Goal: Task Accomplishment & Management: Complete application form

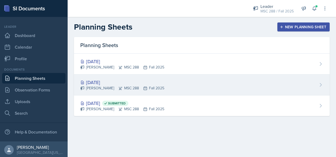
click at [107, 81] on div "[DATE]" at bounding box center [122, 82] width 84 height 7
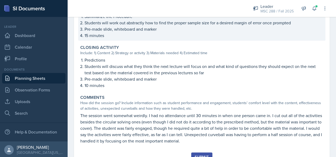
scroll to position [392, 0]
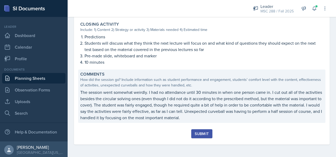
click at [142, 105] on p "The session went somewhat weirdly. I had no attendance until 30 minutes in when…" at bounding box center [201, 105] width 243 height 32
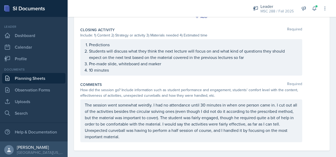
scroll to position [461, 0]
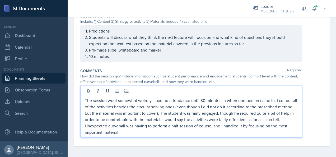
click at [200, 123] on p "The session went somewhat weirdly. I had no attendance until 30 minutes in when…" at bounding box center [191, 116] width 213 height 38
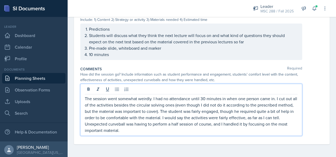
click at [201, 124] on p "The session went somewhat weirdly. I had no attendance until 30 minutes in when…" at bounding box center [191, 114] width 213 height 38
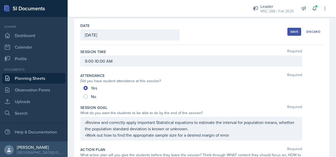
scroll to position [22, 0]
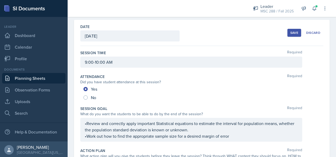
click at [293, 35] on button "Save" at bounding box center [294, 33] width 14 height 8
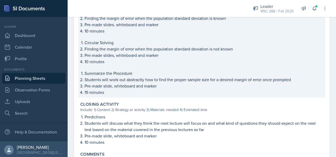
scroll to position [391, 0]
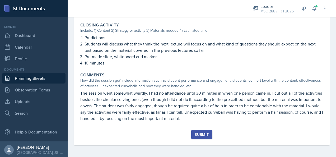
click at [204, 134] on div "Submit" at bounding box center [202, 134] width 14 height 4
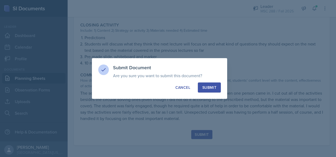
click at [216, 89] on div "Submit" at bounding box center [209, 87] width 14 height 5
radio input "true"
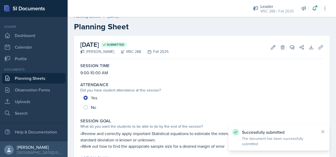
scroll to position [0, 0]
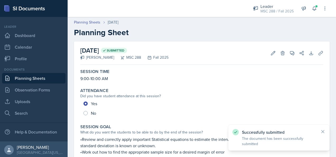
click at [38, 77] on link "Planning Sheets" at bounding box center [33, 78] width 63 height 11
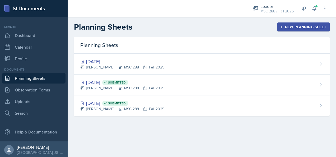
click at [300, 26] on div "New Planning Sheet" at bounding box center [303, 27] width 45 height 4
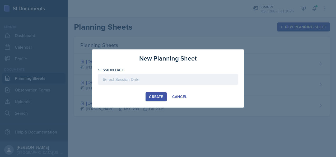
click at [177, 78] on div at bounding box center [167, 79] width 139 height 11
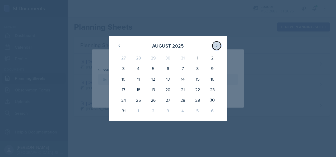
click at [214, 48] on button at bounding box center [216, 45] width 8 height 8
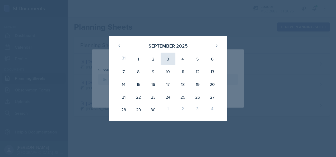
click at [167, 58] on div "3" at bounding box center [168, 59] width 15 height 13
type input "[DATE]"
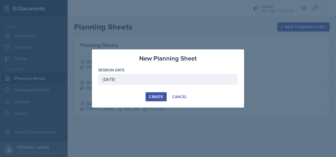
click at [154, 96] on div "Create" at bounding box center [156, 97] width 14 height 4
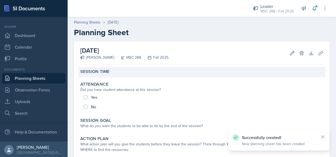
click at [158, 76] on div "Session Time" at bounding box center [201, 72] width 247 height 11
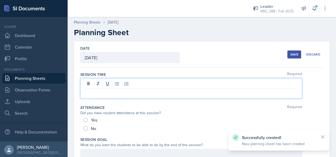
click at [186, 84] on div at bounding box center [191, 88] width 222 height 20
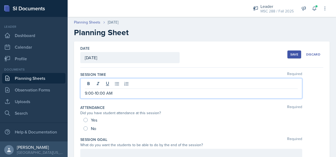
click at [290, 52] on div "Save" at bounding box center [294, 54] width 8 height 4
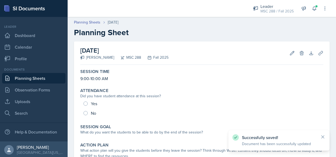
click at [35, 78] on link "Planning Sheets" at bounding box center [33, 78] width 63 height 11
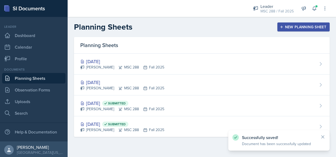
click at [292, 26] on div "New Planning Sheet" at bounding box center [303, 27] width 45 height 4
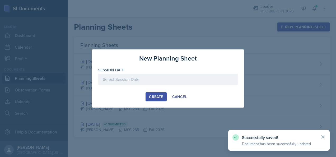
click at [172, 77] on div at bounding box center [167, 79] width 139 height 11
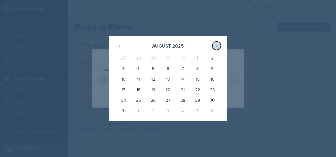
click at [218, 45] on icon at bounding box center [216, 46] width 4 height 4
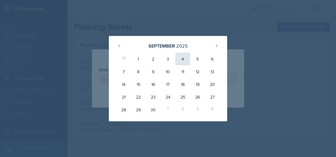
click at [185, 57] on div "4" at bounding box center [182, 59] width 15 height 13
type input "[DATE]"
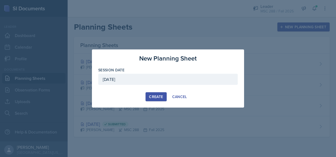
click at [155, 95] on div "Create" at bounding box center [156, 97] width 14 height 4
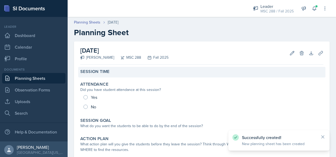
click at [186, 75] on div "Session Time" at bounding box center [201, 72] width 247 height 11
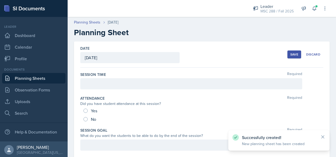
click at [179, 85] on div at bounding box center [191, 83] width 222 height 11
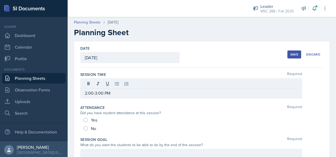
click at [290, 53] on div "Save" at bounding box center [294, 54] width 8 height 4
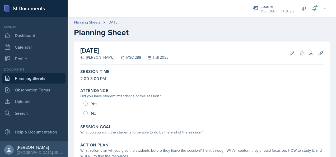
click at [34, 79] on link "Planning Sheets" at bounding box center [33, 78] width 63 height 11
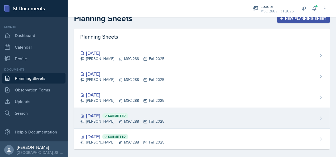
scroll to position [13, 0]
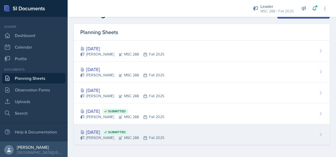
click at [97, 133] on div "[DATE] Submitted" at bounding box center [122, 131] width 84 height 7
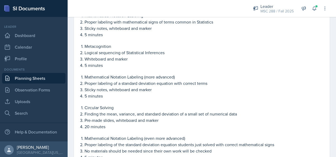
scroll to position [291, 0]
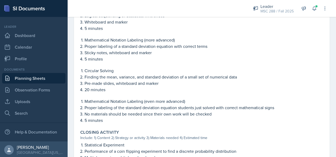
click at [45, 77] on link "Planning Sheets" at bounding box center [33, 78] width 63 height 11
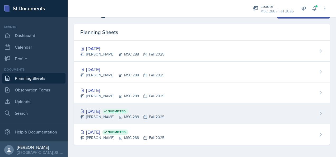
click at [95, 106] on div "[DATE] Submitted [PERSON_NAME] MSC 288 Fall 2025" at bounding box center [202, 113] width 256 height 21
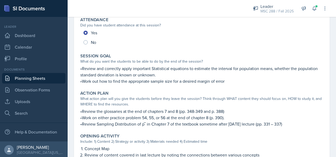
scroll to position [79, 0]
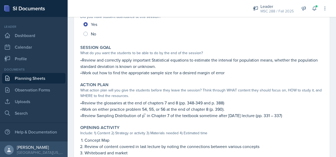
scroll to position [13, 0]
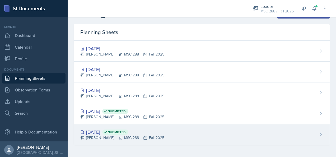
click at [98, 129] on div "[DATE] Submitted" at bounding box center [122, 131] width 84 height 7
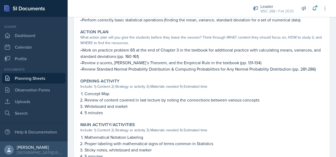
scroll to position [106, 0]
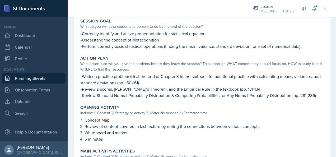
click at [127, 39] on p "•Understand the concept of Metacognition" at bounding box center [201, 40] width 243 height 6
click at [83, 34] on p "•Correctly identify and utilize proper notation for statistical equations." at bounding box center [201, 33] width 243 height 6
drag, startPoint x: 83, startPoint y: 34, endPoint x: 84, endPoint y: 46, distance: 12.4
click at [84, 46] on p "•Perform correctly basic statistical operations (finding the mean, variance, st…" at bounding box center [201, 46] width 243 height 6
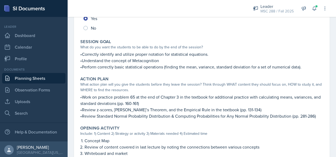
scroll to position [26, 0]
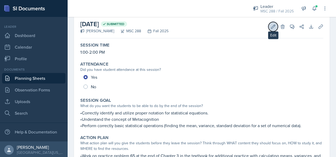
click at [269, 23] on button "Edit" at bounding box center [273, 27] width 10 height 10
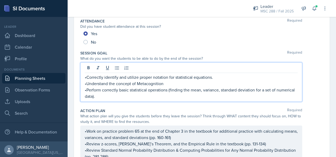
scroll to position [86, 0]
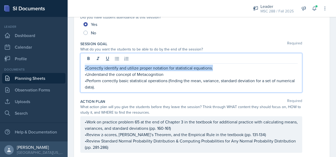
drag, startPoint x: 85, startPoint y: 68, endPoint x: 219, endPoint y: 66, distance: 134.7
click at [219, 66] on p "•Correctly identify and utilize proper notation for statistical equations." at bounding box center [191, 68] width 213 height 6
copy p "•Correctly identify and utilize proper notation for statistical equations."
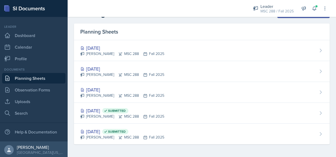
scroll to position [13, 0]
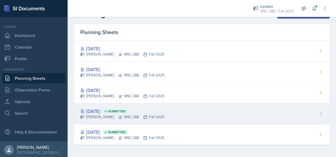
click at [100, 111] on div "[DATE] Submitted" at bounding box center [122, 110] width 84 height 7
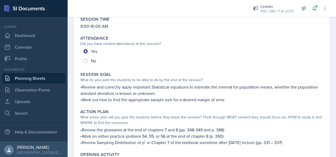
scroll to position [53, 0]
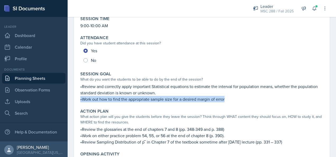
drag, startPoint x: 81, startPoint y: 99, endPoint x: 236, endPoint y: 102, distance: 154.8
click at [236, 102] on div "Session Goal What do you want the students to be able to do by the end of the s…" at bounding box center [201, 86] width 247 height 35
copy p "•Work out how to find the appropriate sample size for a desired margin of error"
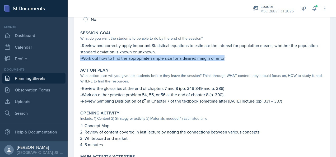
scroll to position [106, 0]
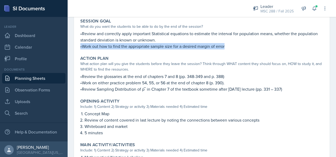
drag, startPoint x: 80, startPoint y: 76, endPoint x: 300, endPoint y: 87, distance: 219.7
click at [300, 87] on div "•Review the glossaries at the end of chapters 7 and 8 (pp. 348-349 and p. 388) …" at bounding box center [201, 82] width 243 height 19
copy div "•Review the glossaries at the end of chapters 7 and 8 (pp. 348-349 and p. 388) …"
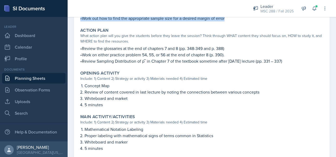
scroll to position [158, 0]
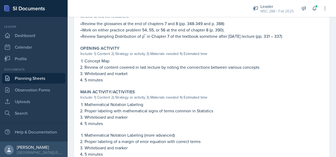
click at [167, 73] on p "Whiteboard and market" at bounding box center [204, 73] width 239 height 6
click at [149, 67] on p "Review of content covered in last lecture by noting the connections between var…" at bounding box center [204, 67] width 239 height 6
click at [85, 60] on li "Concept Map" at bounding box center [204, 61] width 239 height 6
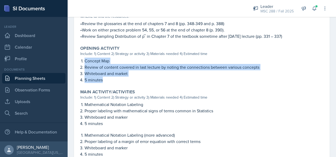
drag, startPoint x: 85, startPoint y: 60, endPoint x: 114, endPoint y: 81, distance: 35.9
click at [114, 81] on ol "Concept Map Review of content covered in last lecture by noting the connections…" at bounding box center [204, 70] width 239 height 25
copy ol "Concept Map Review of content covered in last lecture by noting the connections…"
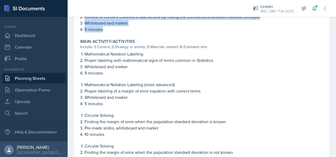
scroll to position [211, 0]
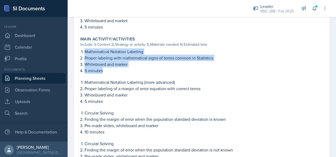
drag, startPoint x: 85, startPoint y: 52, endPoint x: 114, endPoint y: 71, distance: 34.4
click at [114, 71] on ol "Mathematical Notation Labeling Proper labeling with mathematical signs of terms…" at bounding box center [204, 60] width 239 height 25
copy ol "Mathematical Notation Labeling Proper labeling with mathematical signs of terms…"
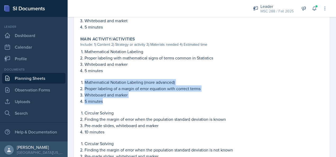
drag, startPoint x: 86, startPoint y: 81, endPoint x: 106, endPoint y: 99, distance: 27.3
click at [106, 99] on ol "Mathematical Notation Labeling (more advanced) Proper labeling of a margin of e…" at bounding box center [204, 91] width 239 height 25
copy ol "Mathematical Notation Labeling (more advanced) Proper labeling of a margin of e…"
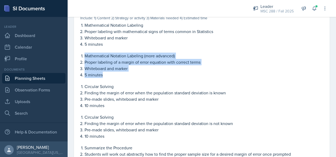
scroll to position [264, 0]
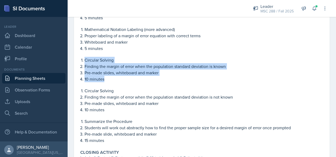
drag, startPoint x: 85, startPoint y: 60, endPoint x: 113, endPoint y: 79, distance: 33.8
click at [113, 79] on ol "Circular Solving Finding the margin of error when the population standard devia…" at bounding box center [204, 69] width 239 height 25
copy ol "Circular Solving Finding the margin of error when the population standard devia…"
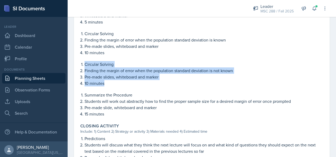
drag, startPoint x: 85, startPoint y: 63, endPoint x: 109, endPoint y: 85, distance: 32.4
click at [109, 85] on ol "Circular Solving Finding the margin of error when the population standard devia…" at bounding box center [204, 73] width 239 height 25
copy ol "Circular Solving Finding the margin of error when the population standard devia…"
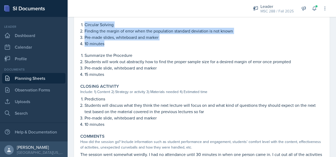
scroll to position [343, 0]
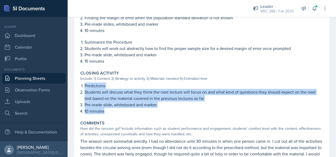
drag, startPoint x: 85, startPoint y: 85, endPoint x: 119, endPoint y: 109, distance: 42.0
click at [119, 109] on ol "Predictions Students will discuss what they think the next lecture will focus o…" at bounding box center [204, 98] width 239 height 32
copy ol "Predictions Students will discuss what they think the next lecture will focus o…"
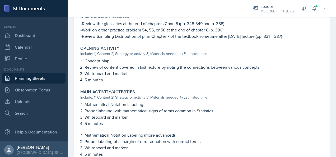
scroll to position [132, 0]
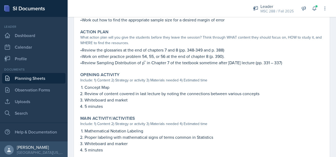
click at [81, 57] on p "•Work on either practice problem 54, 55, or 56 at the end of chapter 8 (p. 390)." at bounding box center [201, 56] width 243 height 6
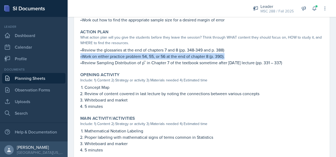
drag, startPoint x: 81, startPoint y: 57, endPoint x: 238, endPoint y: 58, distance: 156.9
click at [238, 58] on p "•Work on either practice problem 54, 55, or 56 at the end of chapter 8 (p. 390)." at bounding box center [201, 56] width 243 height 6
copy p "•Work on either practice problem 54, 55, or 56 at the end of chapter 8 (p. 390)."
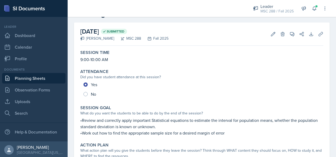
scroll to position [26, 0]
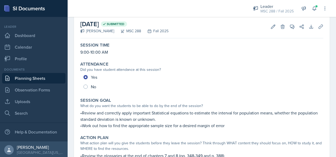
click at [20, 77] on link "Planning Sheets" at bounding box center [33, 78] width 63 height 11
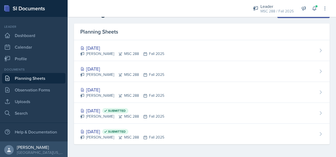
scroll to position [13, 0]
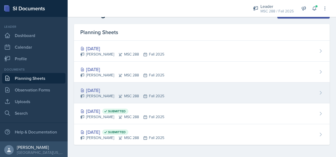
click at [96, 87] on div "[DATE]" at bounding box center [122, 90] width 84 height 7
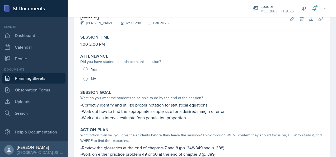
scroll to position [53, 0]
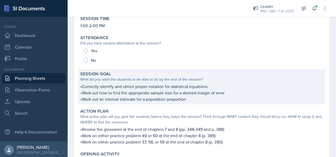
click at [92, 86] on p "•Correctly identify and utilize proper notation for statistical equations." at bounding box center [201, 86] width 243 height 6
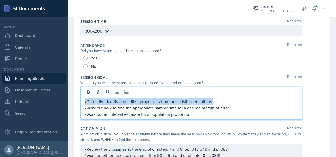
drag, startPoint x: 85, startPoint y: 91, endPoint x: 212, endPoint y: 102, distance: 127.2
click at [212, 102] on p "•Correctly identify and utilize proper notation for statistical equations." at bounding box center [191, 101] width 213 height 6
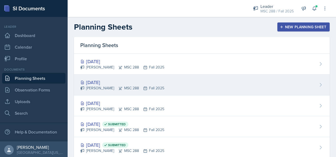
click at [104, 82] on div "[DATE]" at bounding box center [122, 82] width 84 height 7
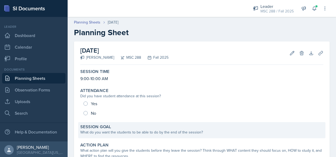
click at [180, 130] on div "What do you want the students to be able to do by the end of the session?" at bounding box center [201, 132] width 243 height 6
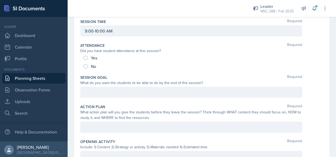
click at [129, 88] on div at bounding box center [191, 92] width 222 height 11
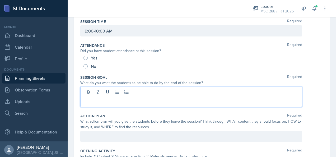
scroll to position [62, 0]
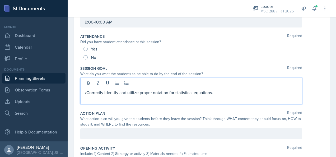
click at [125, 100] on p at bounding box center [191, 99] width 213 height 6
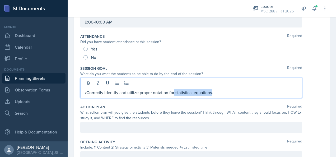
drag, startPoint x: 211, startPoint y: 93, endPoint x: 173, endPoint y: 91, distance: 37.5
click at [173, 91] on p "•Correctly identify and utilize proper notation for statistical equations." at bounding box center [191, 92] width 213 height 6
